Goal: Contribute content: Add original content to the website for others to see

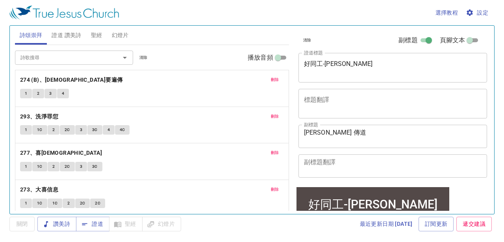
click at [248, 77] on span "刪除" at bounding box center [275, 79] width 8 height 7
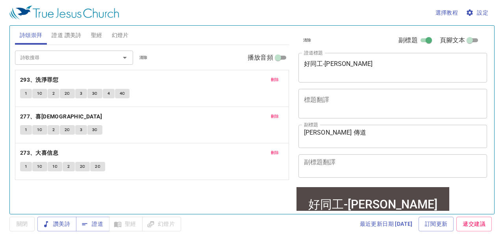
click at [248, 77] on span "刪除" at bounding box center [275, 79] width 8 height 7
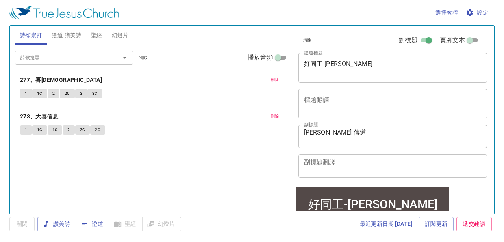
click at [248, 77] on span "刪除" at bounding box center [275, 79] width 8 height 7
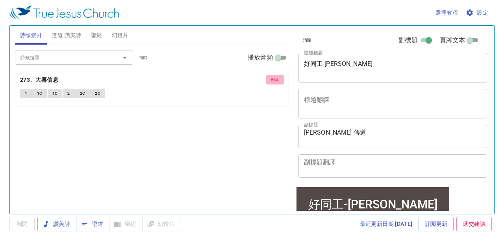
click at [248, 77] on span "刪除" at bounding box center [275, 79] width 8 height 7
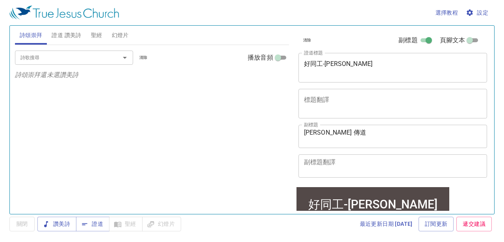
click at [248, 62] on textarea "好同工-彼得" at bounding box center [393, 67] width 178 height 15
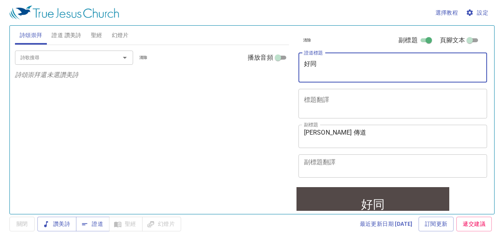
type textarea "好"
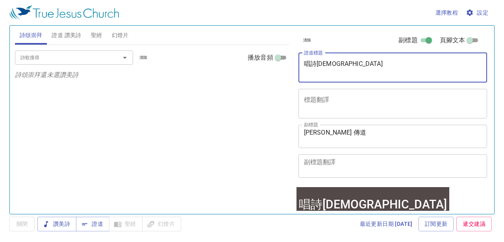
type textarea "唱詩[DEMOGRAPHIC_DATA]"
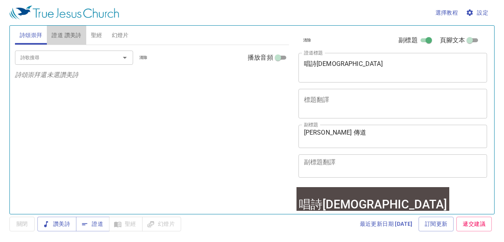
click at [69, 36] on span "證道 讚美詩" at bounding box center [67, 35] width 30 height 10
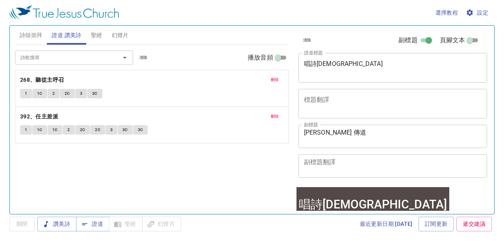
click at [248, 79] on span "刪除" at bounding box center [275, 79] width 8 height 7
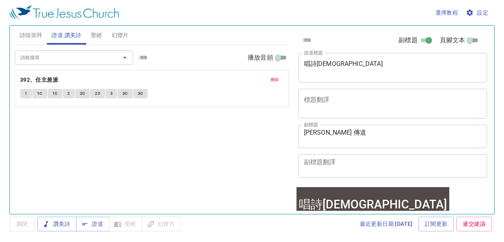
click at [248, 79] on span "刪除" at bounding box center [275, 79] width 8 height 7
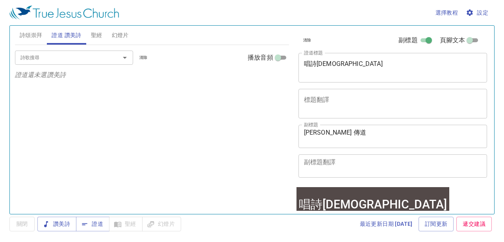
click at [96, 58] on input "詩歌搜尋" at bounding box center [62, 57] width 90 height 9
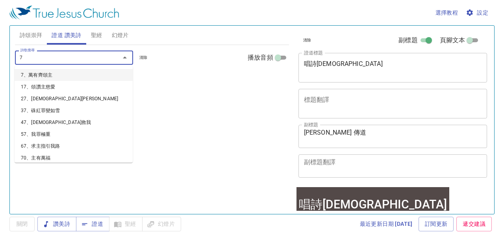
type input "73"
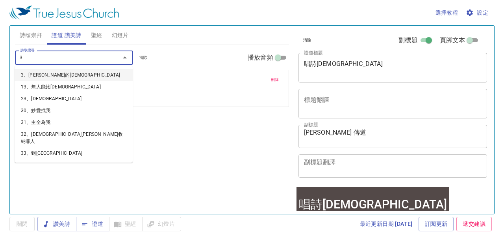
click at [43, 58] on input "3" at bounding box center [62, 57] width 90 height 9
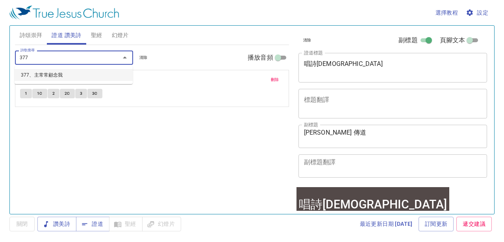
type input "37"
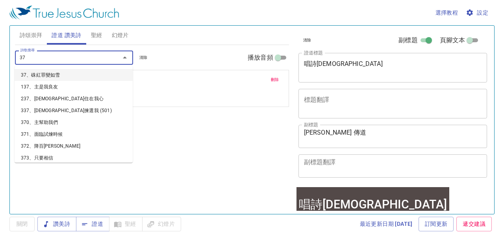
click at [47, 74] on li "37、硃紅罪變如雪" at bounding box center [74, 75] width 118 height 12
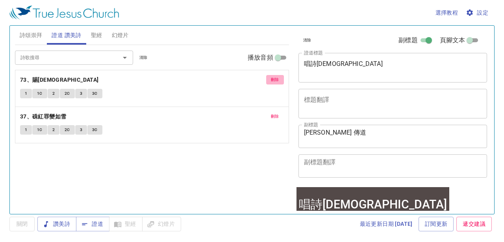
click at [248, 79] on span "刪除" at bounding box center [275, 79] width 8 height 7
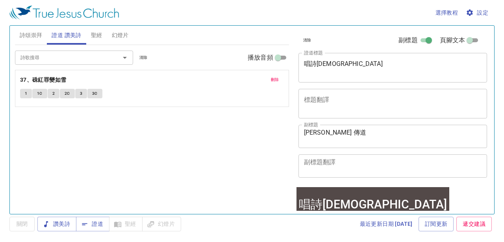
click at [248, 78] on span "刪除" at bounding box center [275, 79] width 8 height 7
click at [70, 58] on input "詩歌搜尋" at bounding box center [62, 57] width 90 height 9
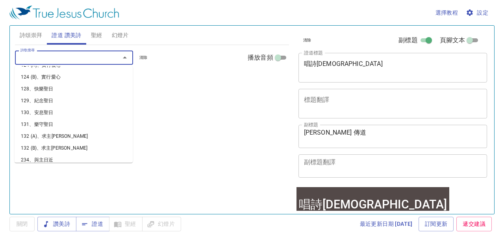
scroll to position [5, 0]
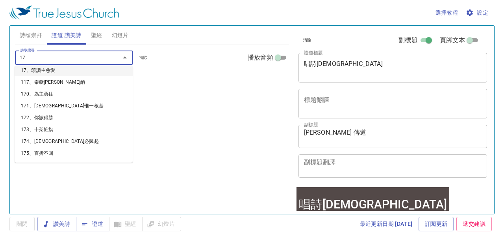
type input "173"
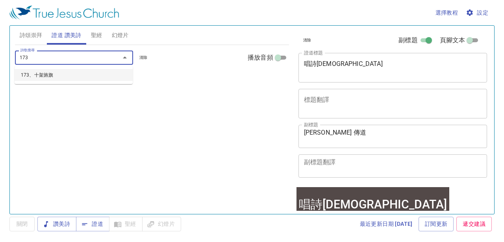
scroll to position [0, 0]
click at [32, 74] on li "173、十架旌旗" at bounding box center [74, 75] width 118 height 12
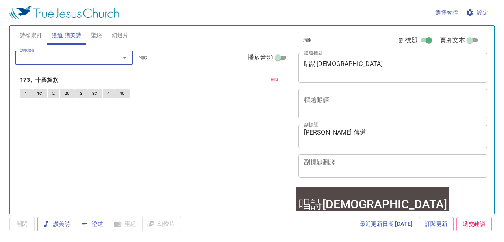
click at [40, 58] on input "詩歌搜尋" at bounding box center [62, 57] width 90 height 9
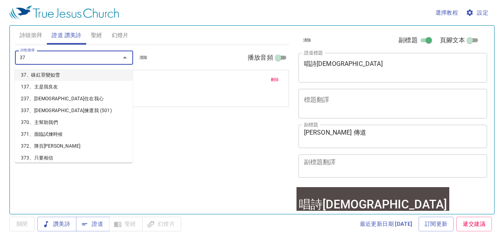
type input "377"
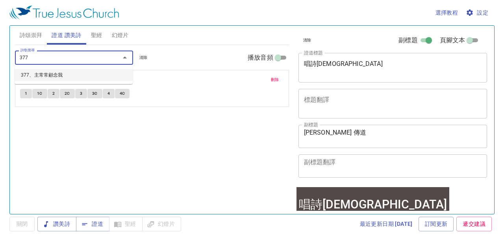
click at [38, 76] on li "377、主常常顧念我" at bounding box center [74, 75] width 118 height 12
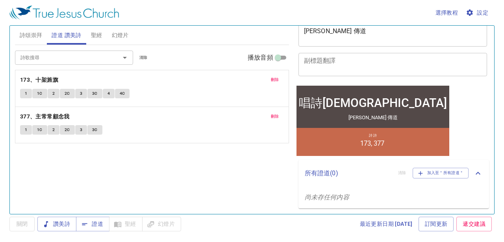
scroll to position [101, 0]
click at [248, 31] on textarea "高一玟 傳道" at bounding box center [393, 34] width 178 height 15
type textarea "高"
type textarea "[PERSON_NAME]"
click at [43, 36] on button "詩頌崇拜" at bounding box center [31, 35] width 32 height 19
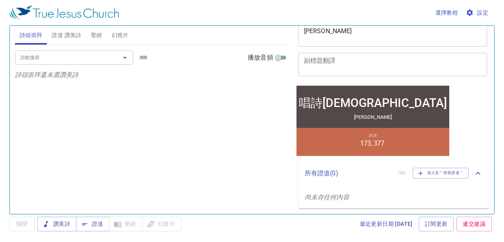
click at [42, 55] on input "詩歌搜尋" at bounding box center [62, 57] width 90 height 9
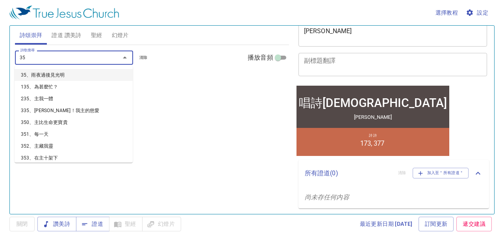
type input "3"
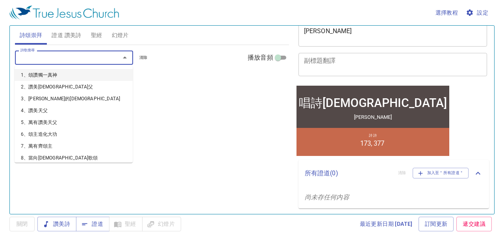
click at [220, 126] on div "詩歌搜尋 詩歌搜尋 清除 播放音頻 詩頌崇拜還未選讚美詩" at bounding box center [152, 126] width 274 height 162
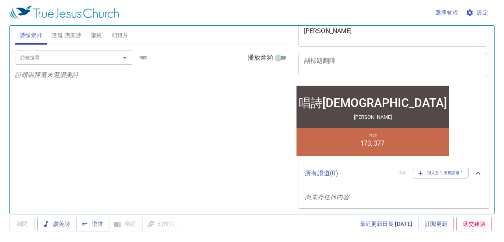
click at [95, 225] on span "證道" at bounding box center [92, 224] width 21 height 10
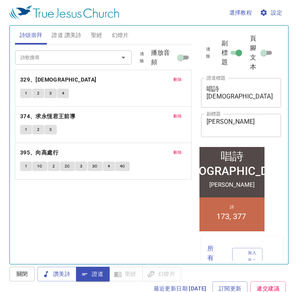
scroll to position [20, 0]
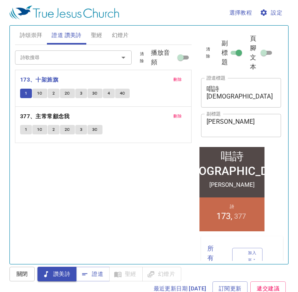
scroll to position [20, 0]
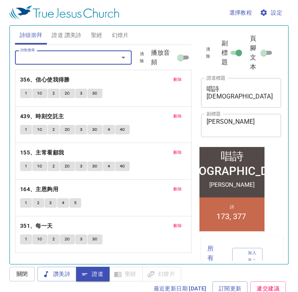
scroll to position [20, 0]
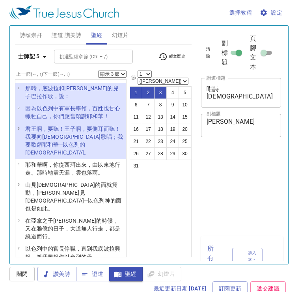
select select "3"
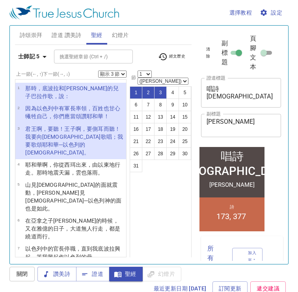
click at [118, 72] on select "顯示 1 節 顯示 2 節 顯示 3 節 顯示 4 節 顯示 5 節" at bounding box center [112, 74] width 28 height 7
click at [121, 73] on select "顯示 1 節 顯示 2 節 顯示 3 節 顯示 4 節 顯示 5 節" at bounding box center [112, 74] width 28 height 7
click at [123, 72] on select "顯示 1 節 顯示 2 節 顯示 3 節 顯示 4 節 顯示 5 節" at bounding box center [112, 74] width 28 height 7
click at [123, 76] on select "顯示 1 節 顯示 2 節 顯示 3 節 顯示 4 節 顯示 5 節" at bounding box center [112, 74] width 28 height 7
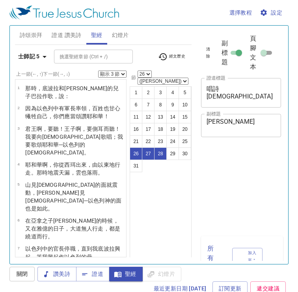
select select "3"
select select "26"
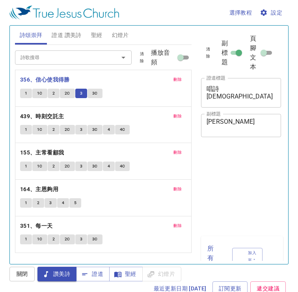
scroll to position [4, 0]
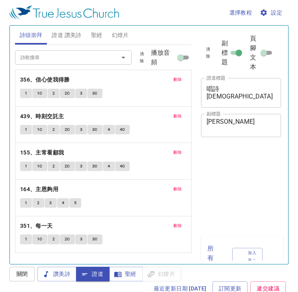
scroll to position [4, 0]
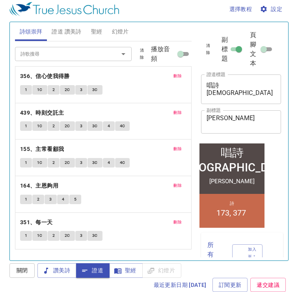
scroll to position [20, 0]
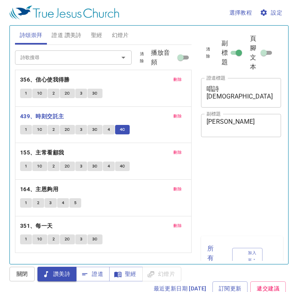
scroll to position [4, 0]
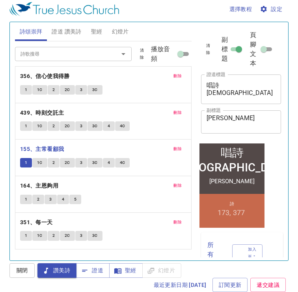
scroll to position [20, 0]
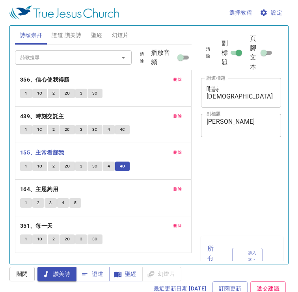
scroll to position [4, 0]
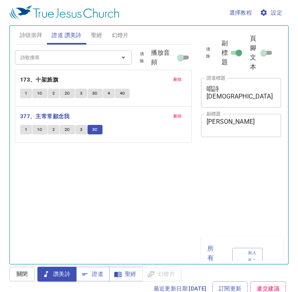
scroll to position [4, 0]
